Goal: Transaction & Acquisition: Purchase product/service

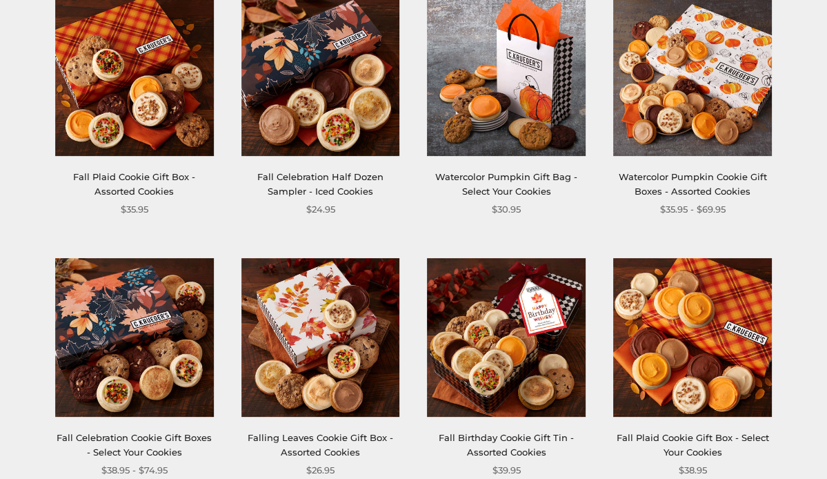
scroll to position [204, 0]
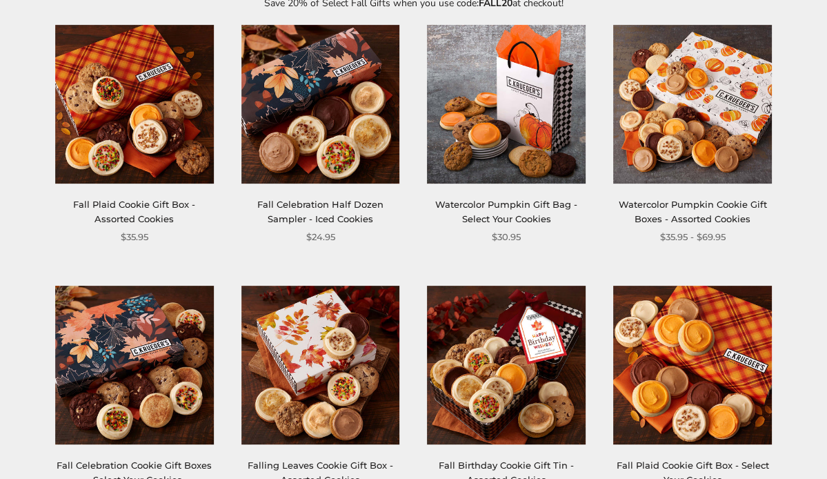
click at [541, 206] on link "Watercolor Pumpkin Gift Bag - Select Your Cookies" at bounding box center [506, 212] width 142 height 26
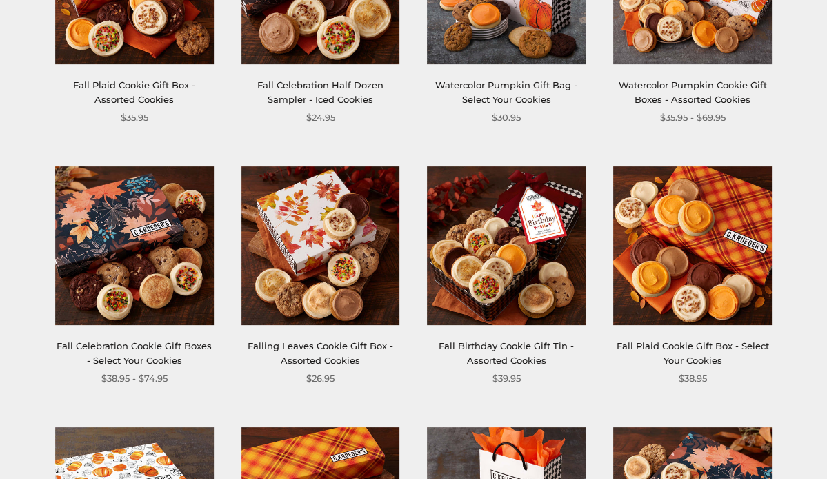
scroll to position [326, 0]
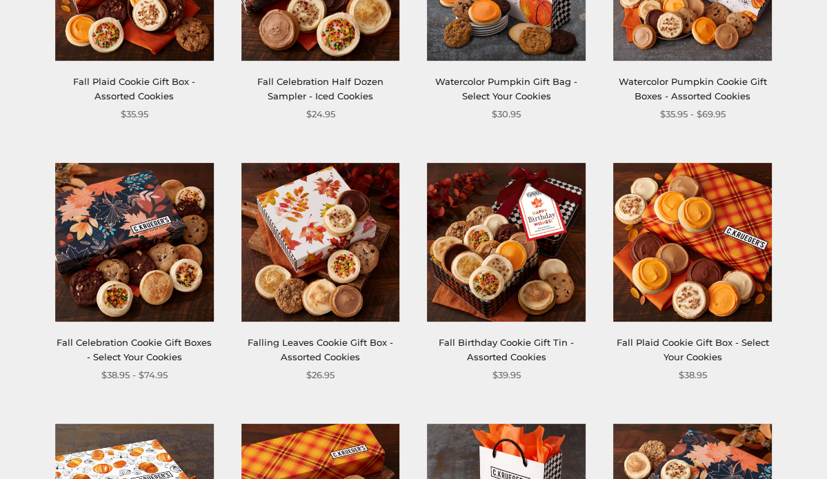
click at [707, 297] on img at bounding box center [692, 242] width 159 height 159
click at [480, 78] on link "Watercolor Pumpkin Gift Bag - Select Your Cookies" at bounding box center [506, 89] width 142 height 26
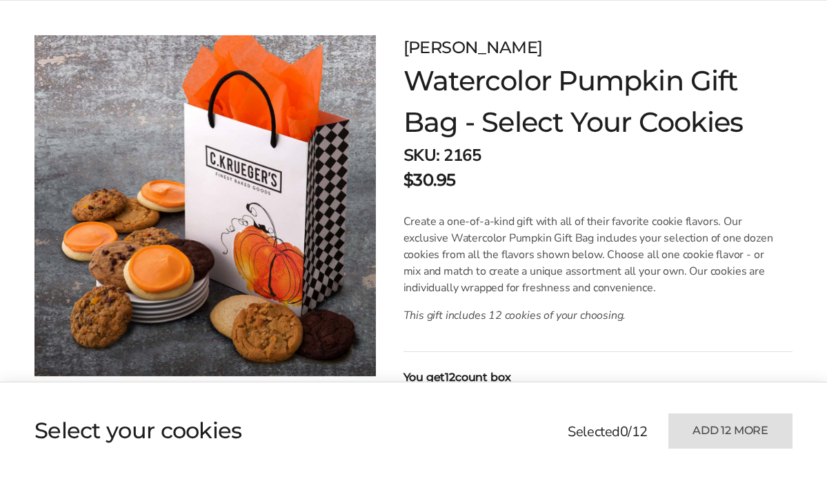
scroll to position [161, 0]
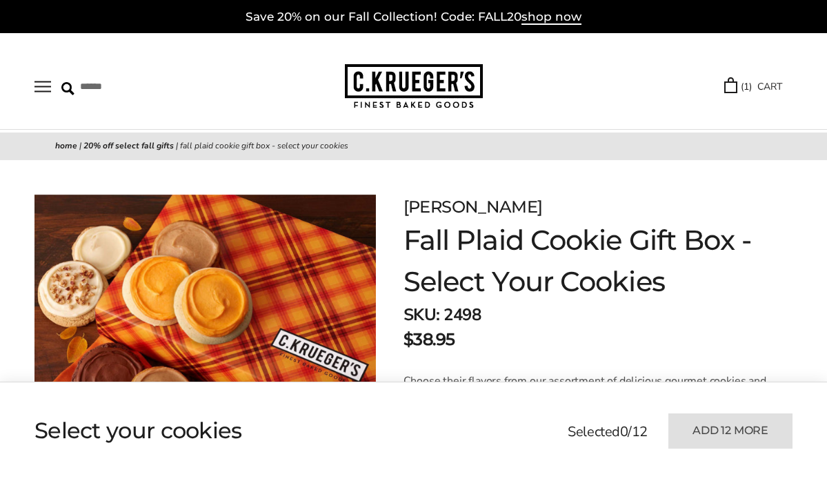
click at [691, 306] on div "SKU: 2498" at bounding box center [598, 314] width 389 height 25
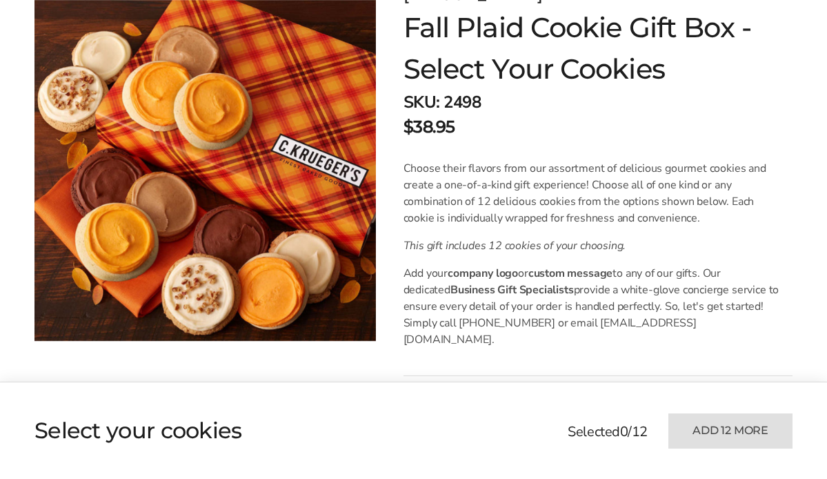
scroll to position [215, 0]
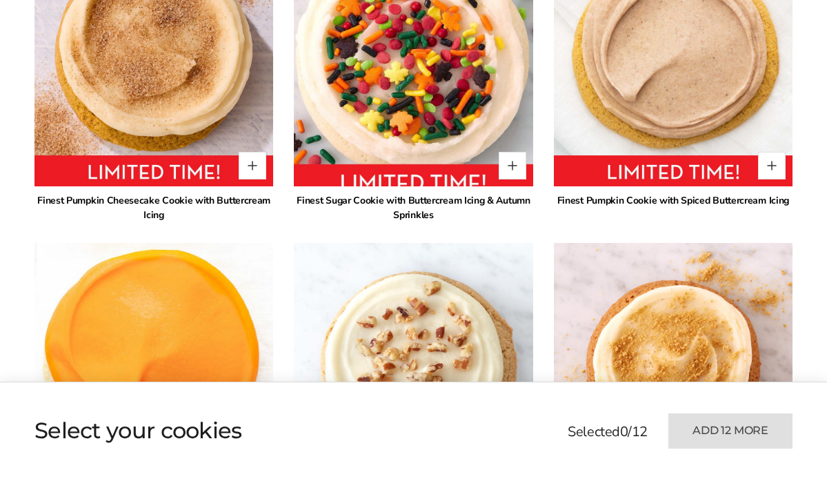
scroll to position [912, 0]
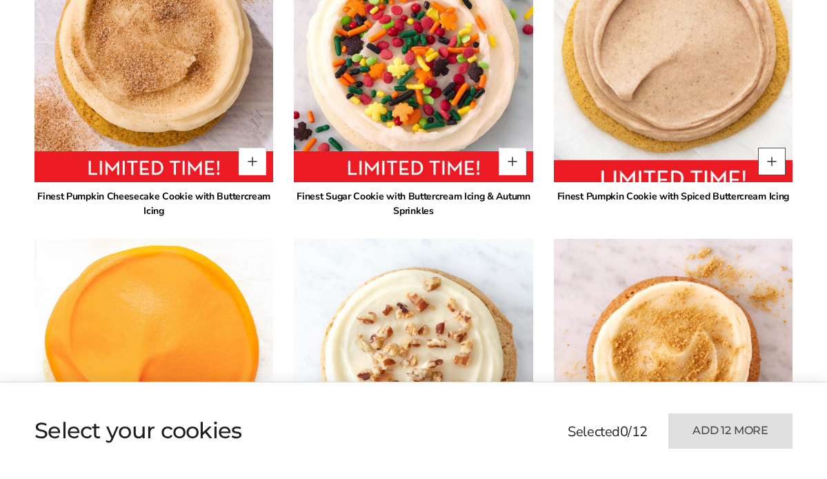
click at [778, 165] on button "Quantity button plus" at bounding box center [772, 162] width 28 height 28
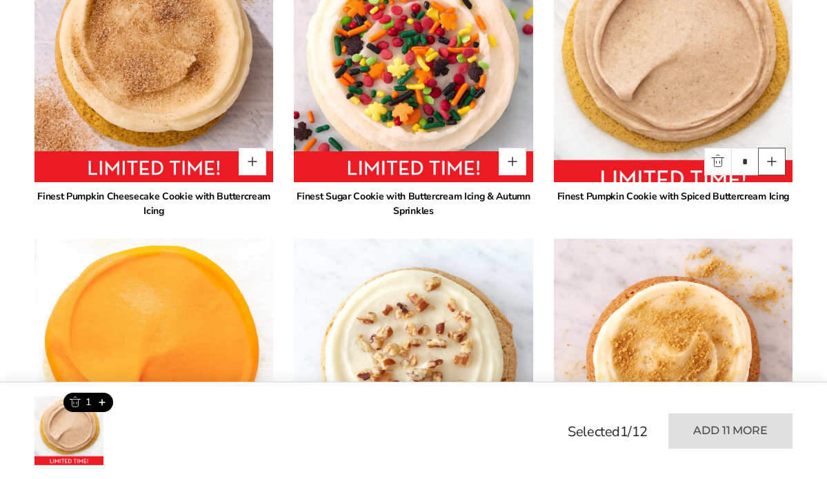
click at [775, 165] on button "Quantity button plus" at bounding box center [772, 162] width 28 height 28
type input "*"
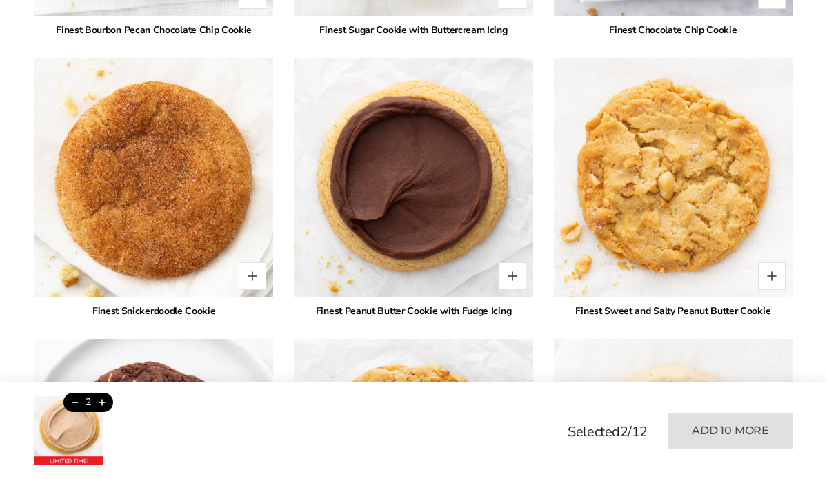
scroll to position [1942, 0]
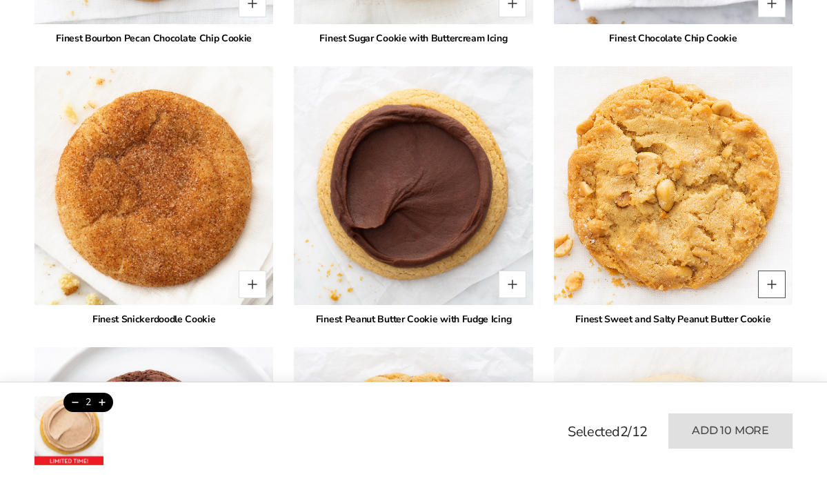
click at [771, 284] on button "Quantity button plus" at bounding box center [772, 284] width 28 height 28
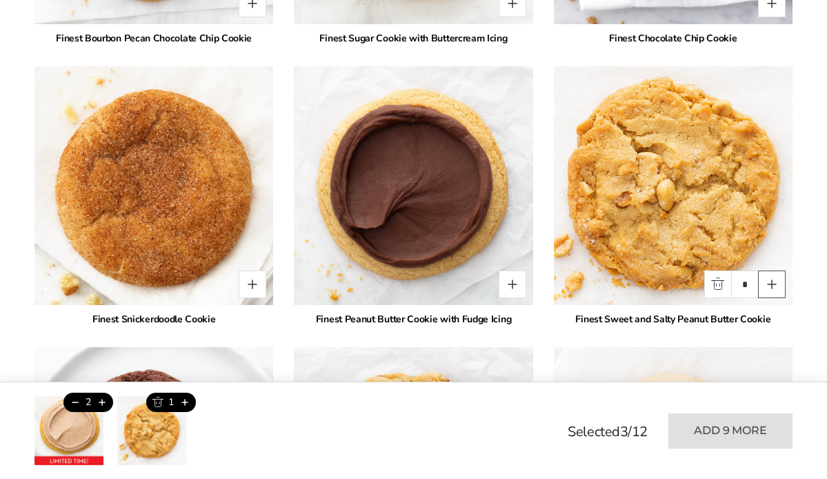
click at [771, 284] on button "Quantity button plus" at bounding box center [772, 284] width 28 height 28
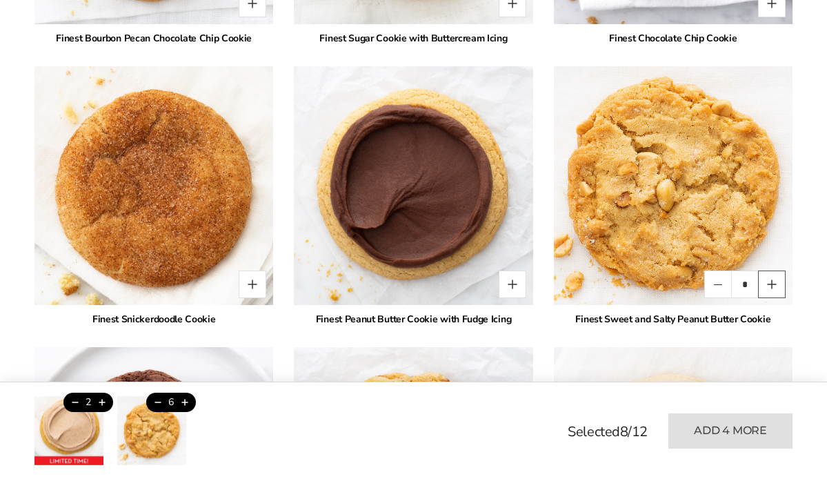
click at [771, 284] on button "Quantity button plus" at bounding box center [772, 284] width 28 height 28
type input "**"
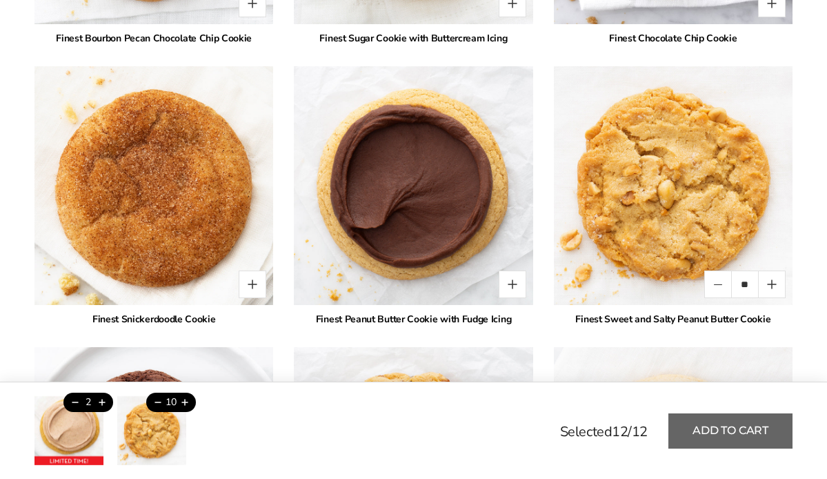
click at [741, 424] on button "Add to cart" at bounding box center [731, 430] width 124 height 35
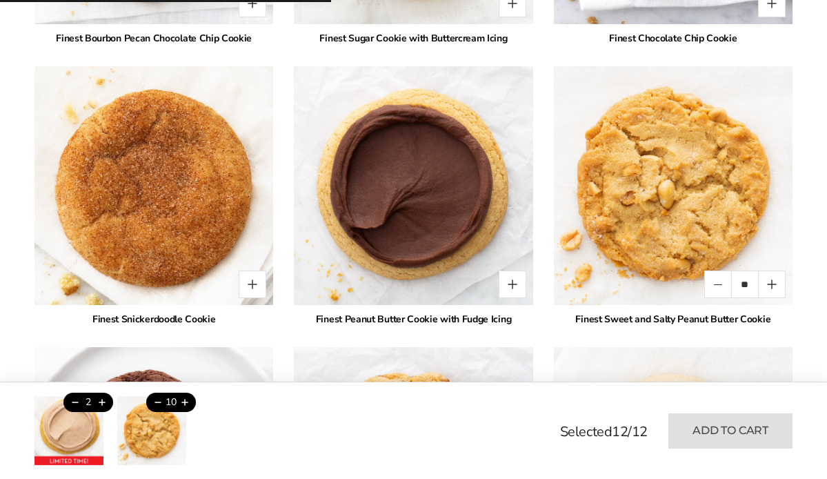
type input "*"
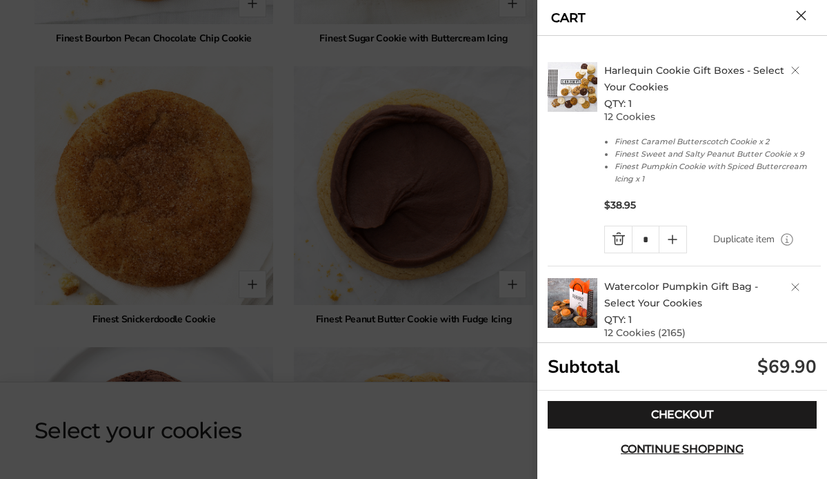
click at [620, 240] on link "Quantity minus button" at bounding box center [618, 239] width 27 height 26
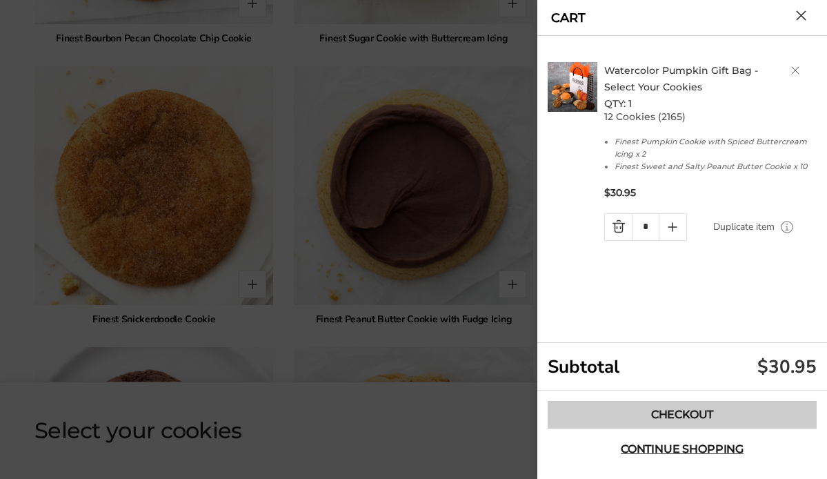
click at [695, 411] on link "Checkout" at bounding box center [682, 415] width 269 height 28
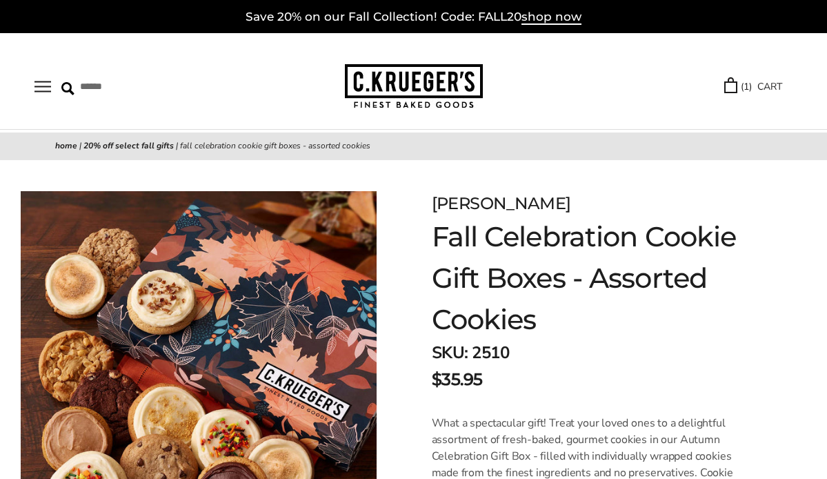
click at [735, 86] on link "( 1 ) CART" at bounding box center [753, 87] width 58 height 16
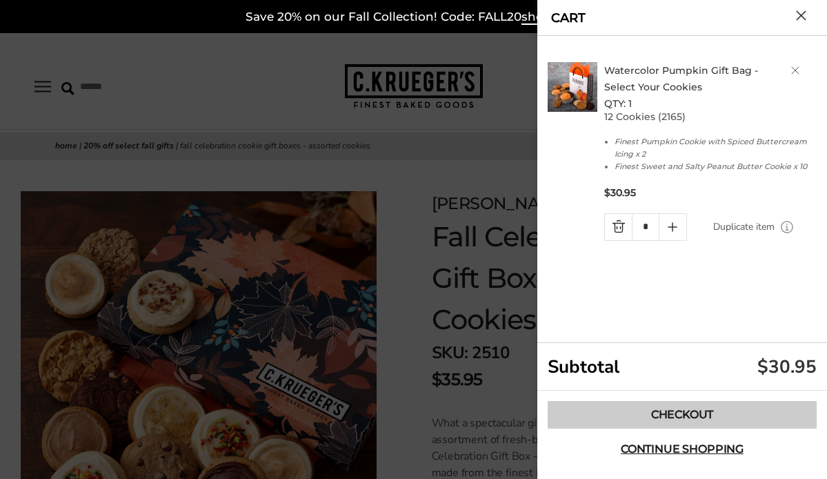
click at [682, 414] on link "Checkout" at bounding box center [682, 415] width 269 height 28
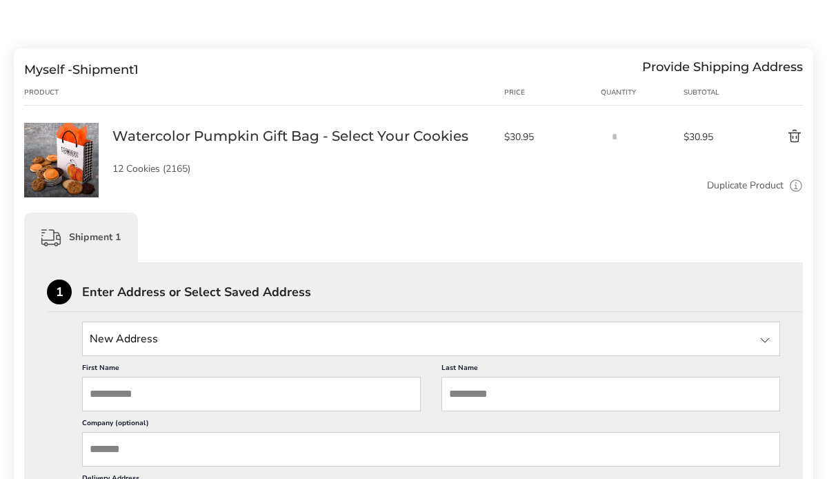
scroll to position [125, 0]
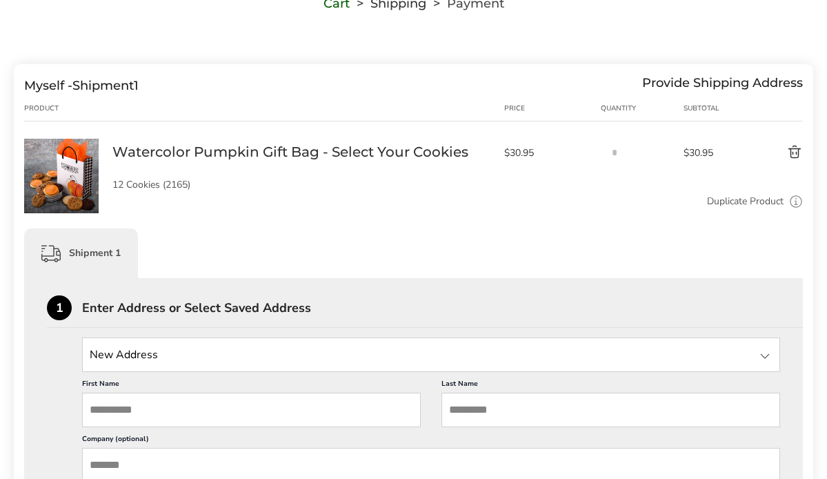
click at [59, 88] on span "Myself -" at bounding box center [48, 85] width 48 height 15
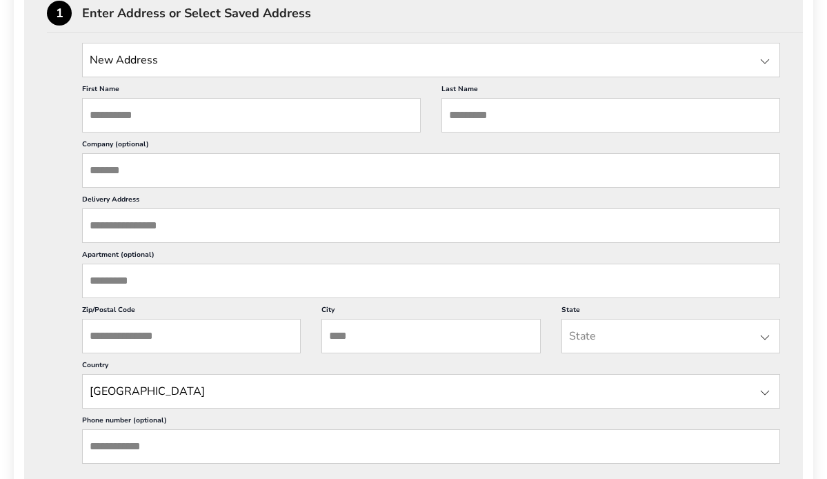
scroll to position [422, 0]
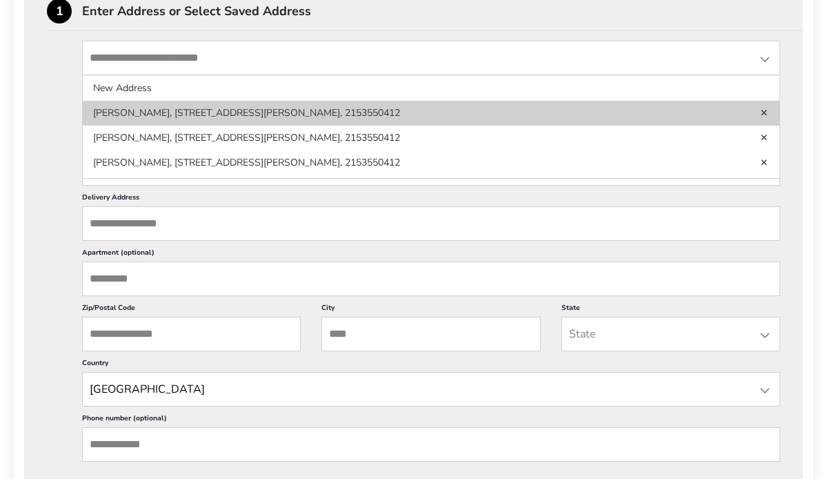
click at [158, 126] on li "[PERSON_NAME], [STREET_ADDRESS][PERSON_NAME], 2153550412" at bounding box center [431, 138] width 697 height 25
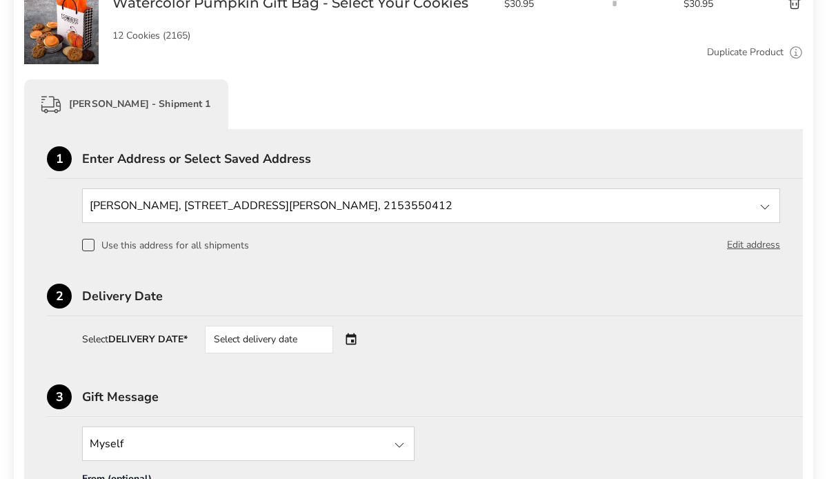
scroll to position [270, 0]
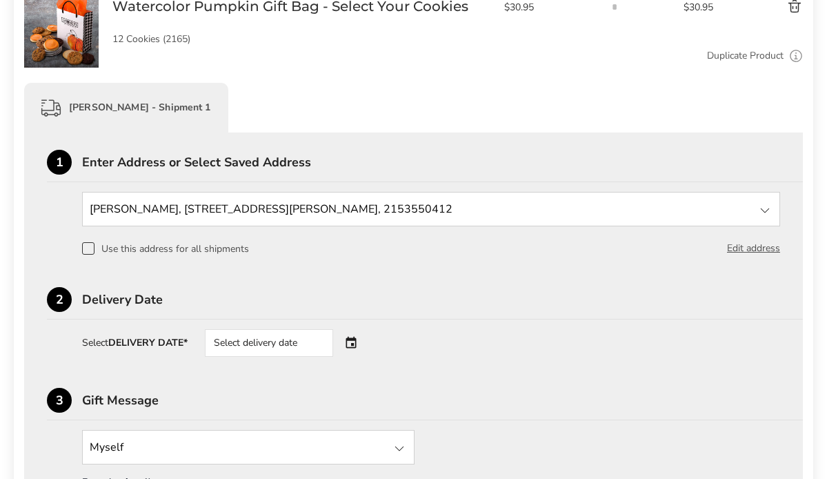
click at [259, 343] on div "Select delivery date" at bounding box center [269, 343] width 128 height 28
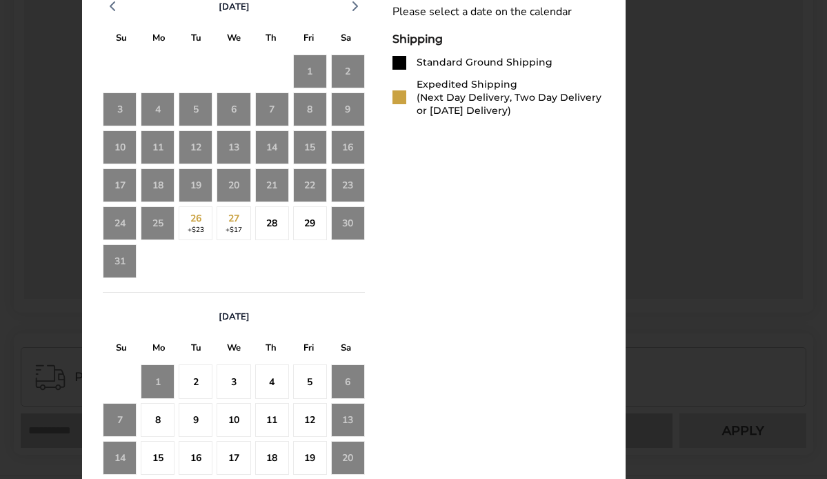
scroll to position [704, 0]
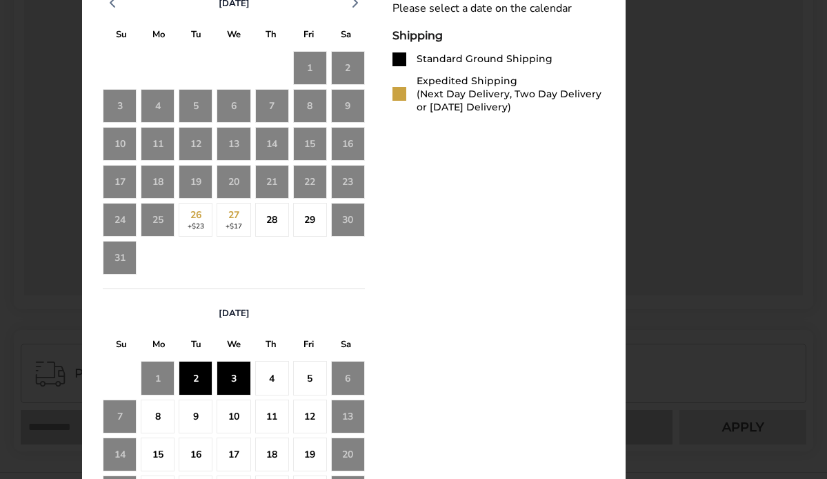
click at [239, 375] on div "3" at bounding box center [234, 378] width 34 height 34
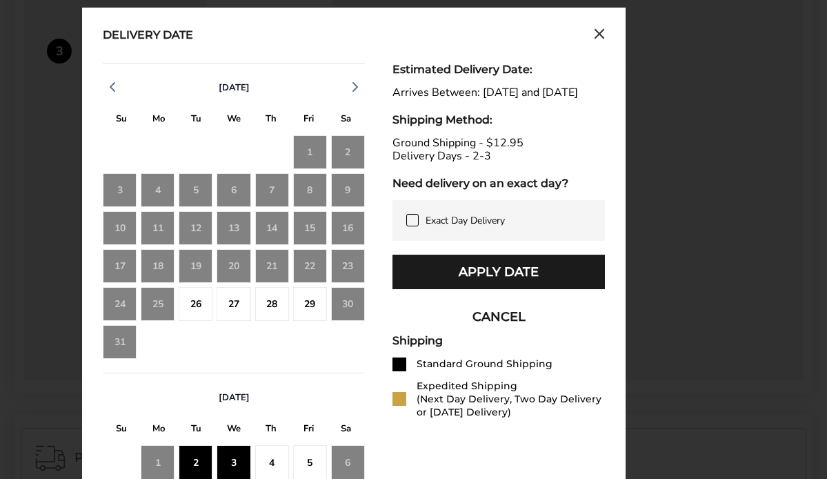
scroll to position [614, 0]
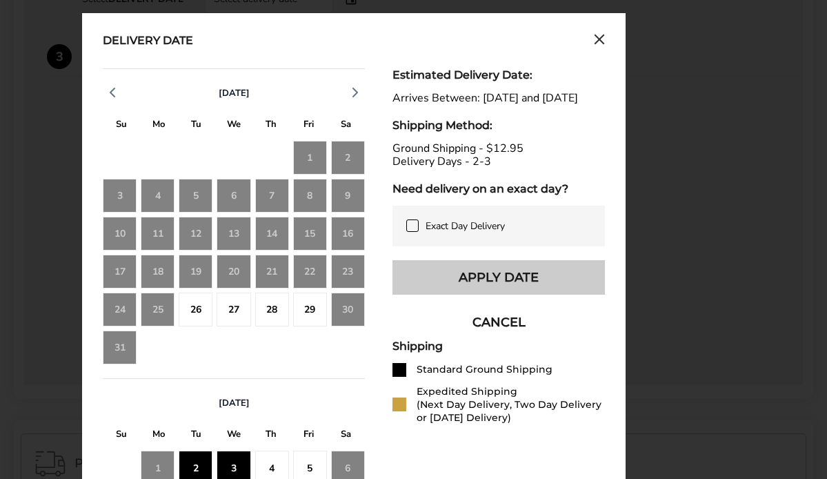
click at [428, 293] on button "Apply Date" at bounding box center [499, 277] width 213 height 34
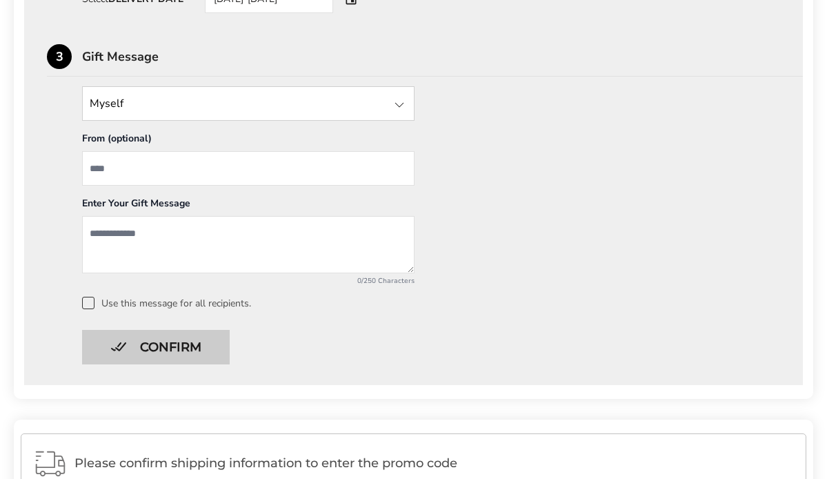
click at [210, 343] on button "Confirm" at bounding box center [156, 347] width 148 height 34
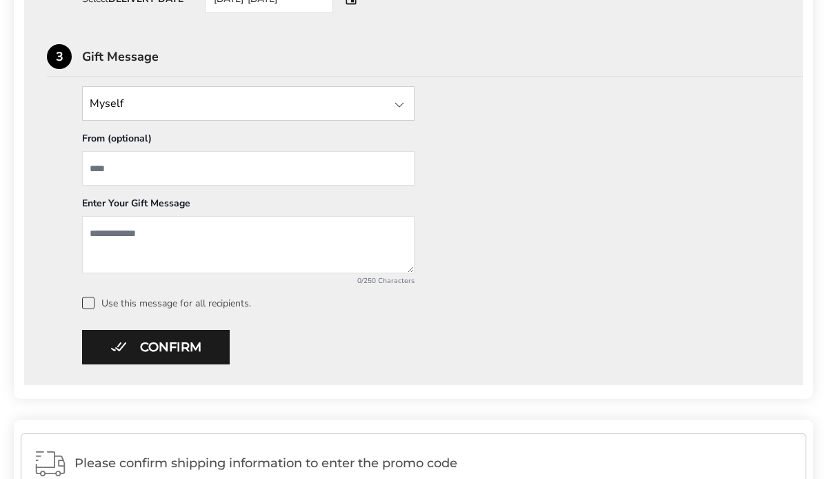
scroll to position [286, 0]
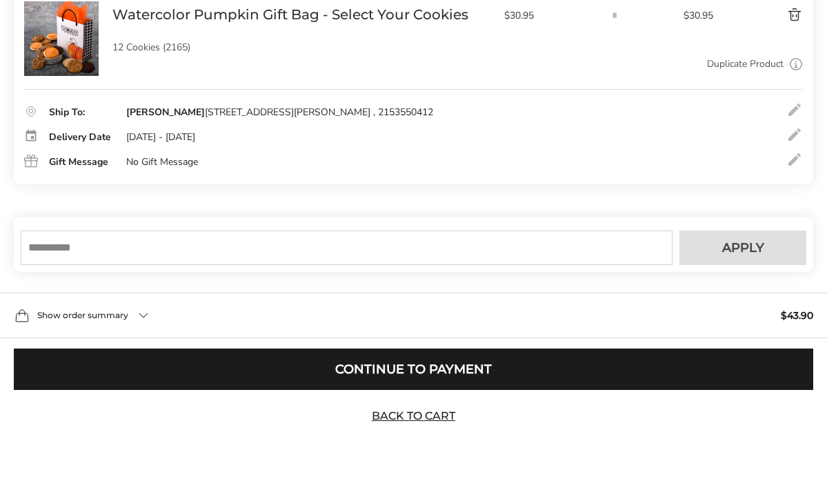
click at [278, 244] on input "text" at bounding box center [347, 247] width 652 height 34
type input "******"
click at [692, 237] on button "Apply" at bounding box center [743, 247] width 127 height 34
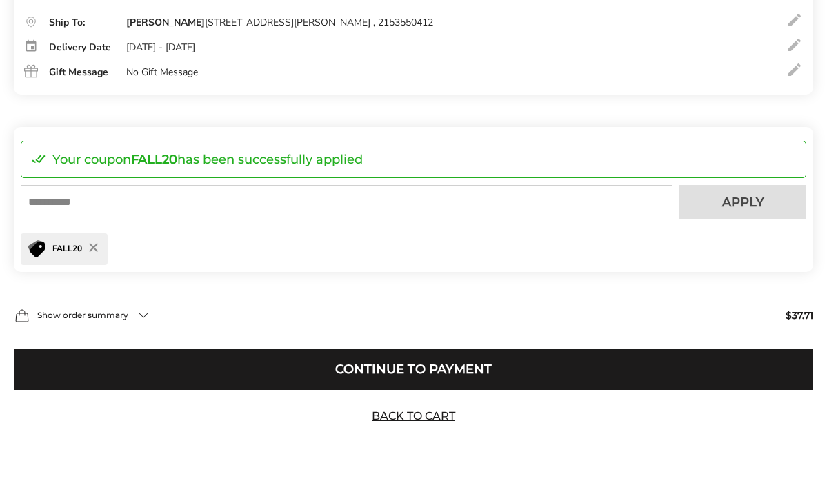
scroll to position [375, 0]
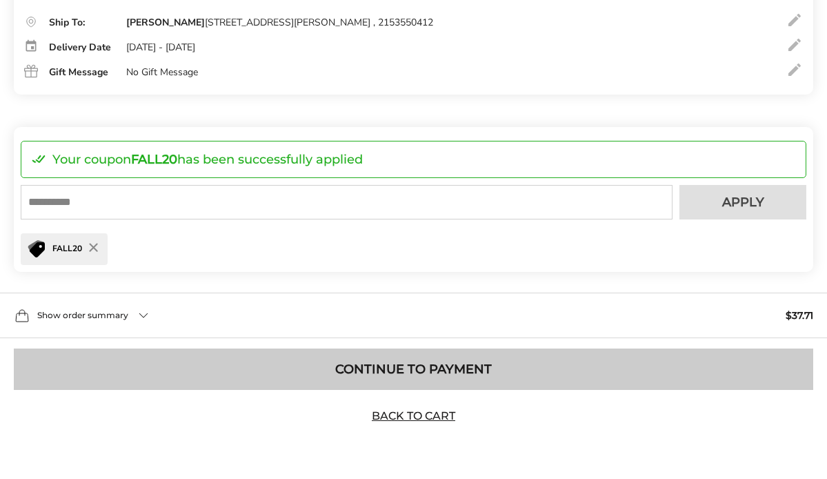
click at [619, 364] on button "Continue to Payment" at bounding box center [414, 368] width 800 height 41
